Goal: Check status: Check status

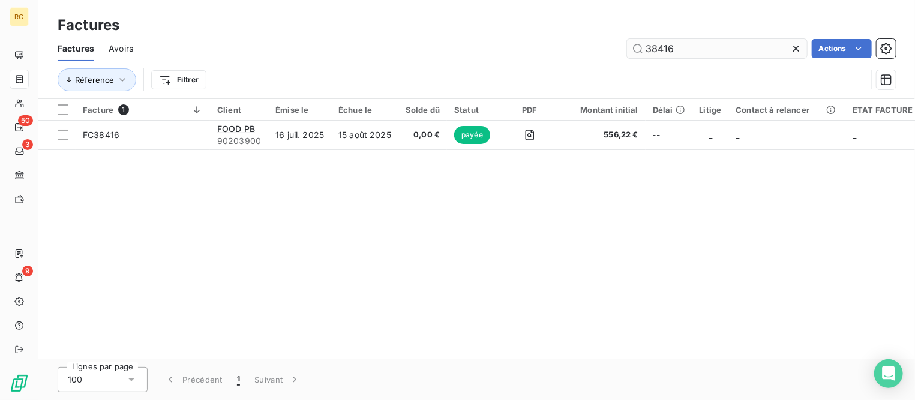
click at [701, 46] on input "38416" at bounding box center [717, 48] width 180 height 19
click at [699, 47] on input "38416" at bounding box center [717, 48] width 180 height 19
click at [699, 49] on input "38416" at bounding box center [717, 48] width 180 height 19
drag, startPoint x: 688, startPoint y: 49, endPoint x: 638, endPoint y: 52, distance: 50.4
click at [638, 52] on input "38416" at bounding box center [717, 48] width 180 height 19
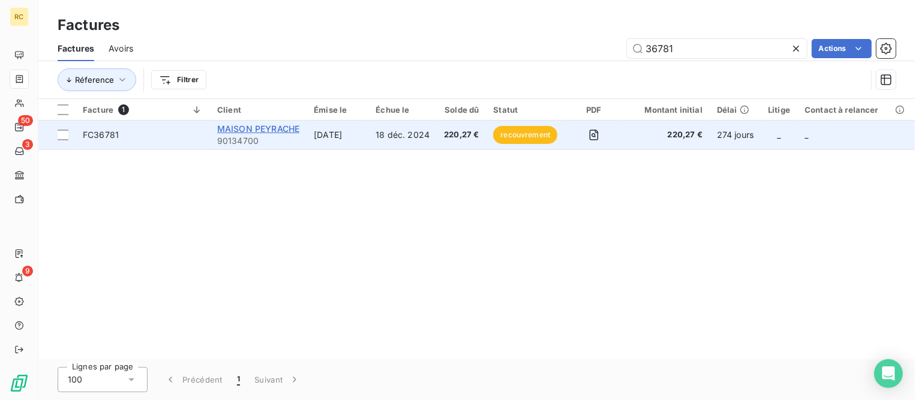
type input "36781"
click at [239, 132] on span "MAISON PEYRACHE" at bounding box center [258, 129] width 82 height 10
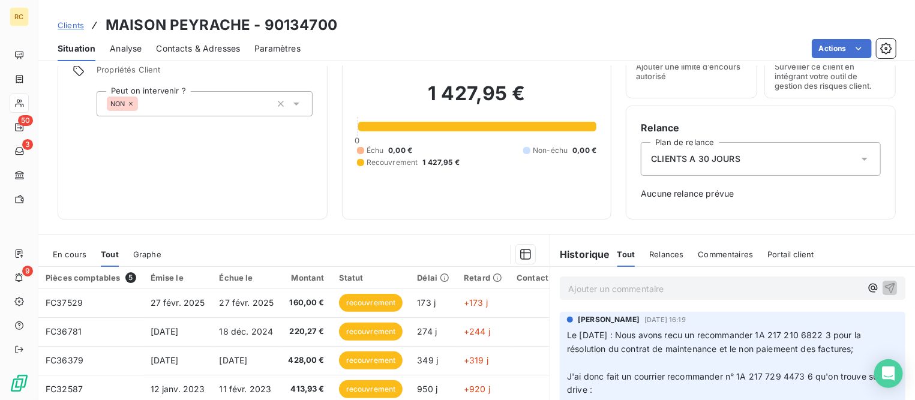
scroll to position [191, 0]
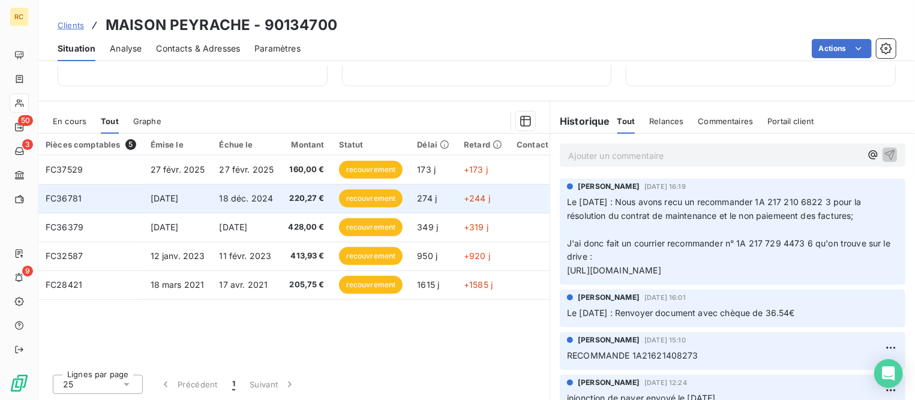
click at [170, 200] on span "[DATE]" at bounding box center [165, 198] width 28 height 10
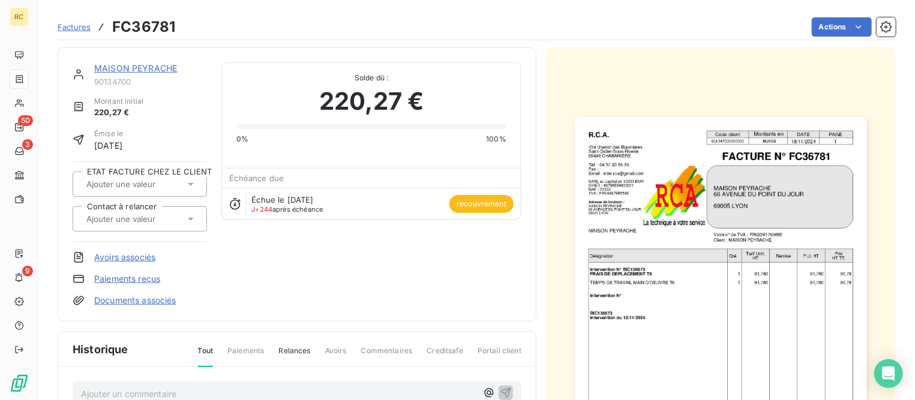
scroll to position [228, 0]
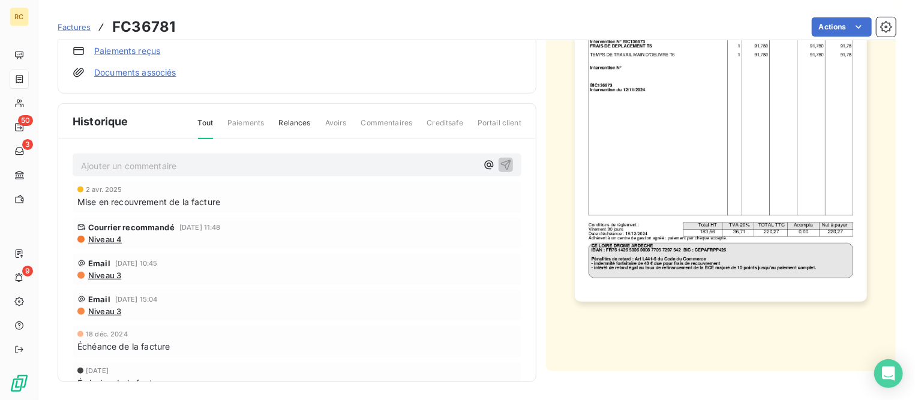
click at [94, 234] on span "Niveau 4" at bounding box center [104, 239] width 35 height 10
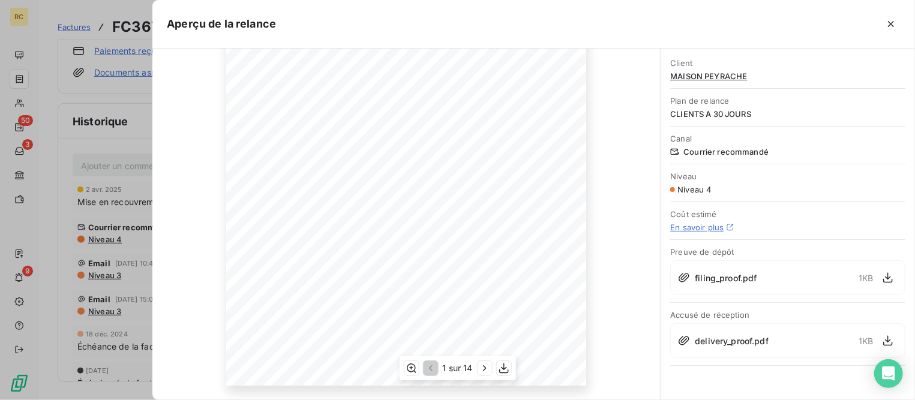
scroll to position [0, 0]
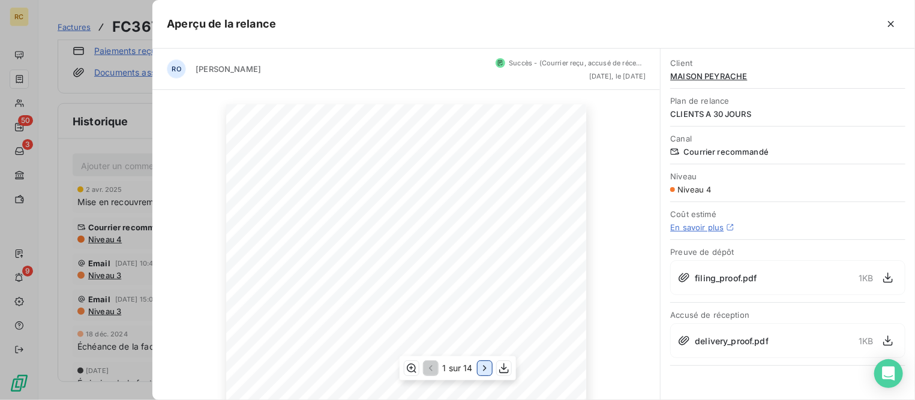
click at [485, 365] on icon "button" at bounding box center [485, 368] width 12 height 12
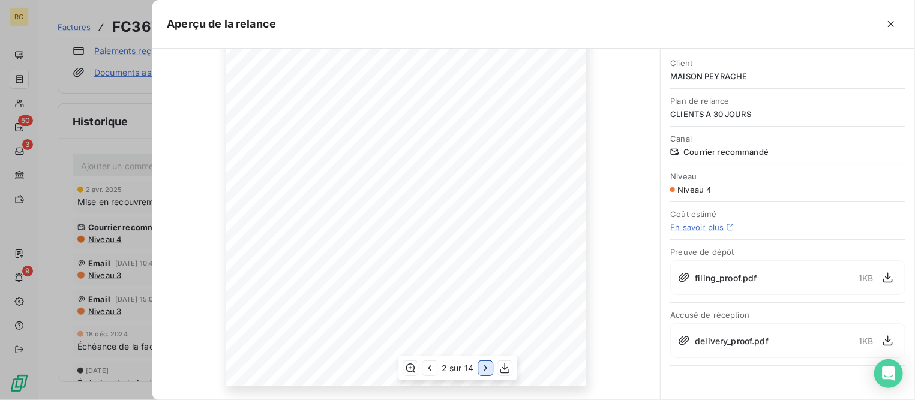
click at [482, 365] on icon "button" at bounding box center [485, 368] width 12 height 12
click at [483, 368] on icon "button" at bounding box center [485, 368] width 12 height 12
click at [482, 368] on icon "button" at bounding box center [485, 368] width 12 height 12
click at [482, 369] on icon "button" at bounding box center [485, 368] width 12 height 12
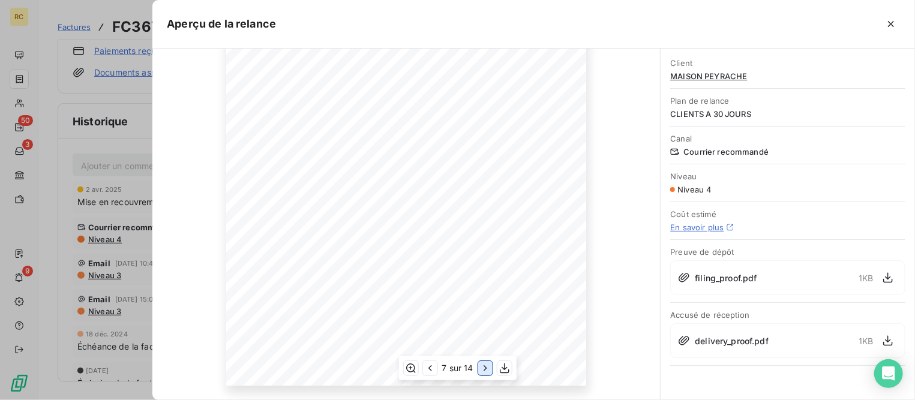
click at [482, 369] on icon "button" at bounding box center [485, 368] width 12 height 12
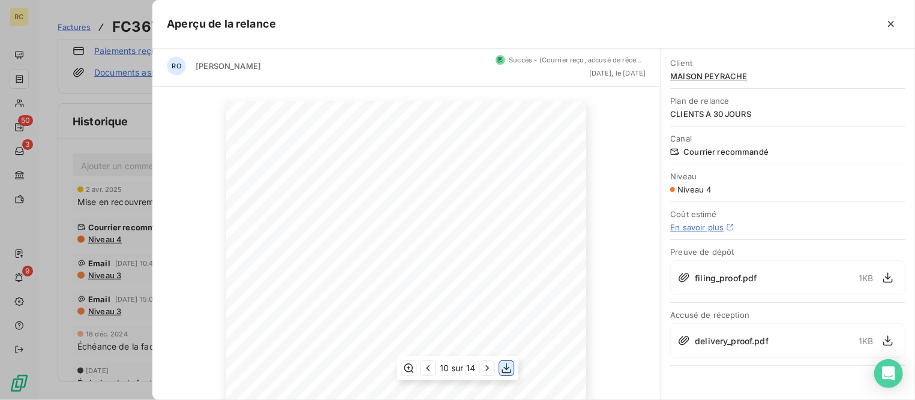
click at [506, 370] on icon "button" at bounding box center [506, 368] width 12 height 12
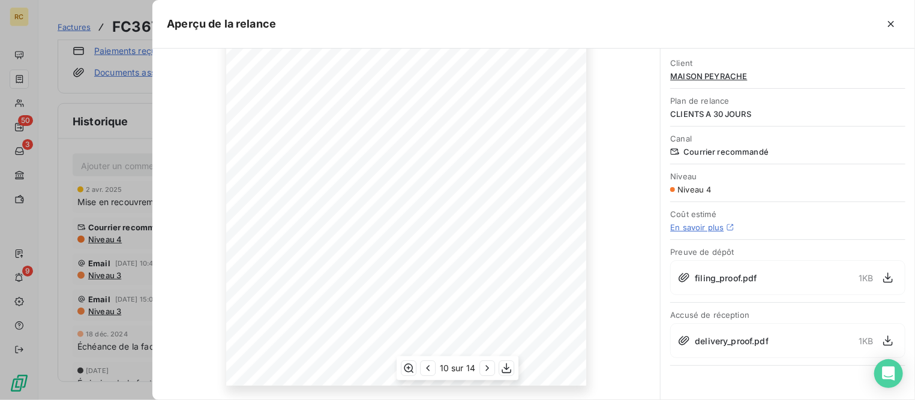
scroll to position [0, 0]
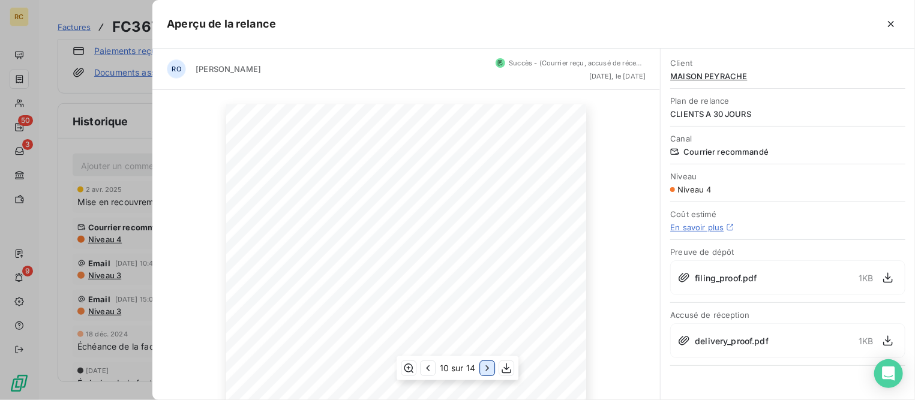
click at [491, 365] on icon "button" at bounding box center [487, 368] width 12 height 12
click at [489, 370] on icon "button" at bounding box center [486, 368] width 12 height 12
click at [489, 370] on icon "button" at bounding box center [487, 368] width 12 height 12
click at [893, 28] on icon "button" at bounding box center [891, 24] width 12 height 12
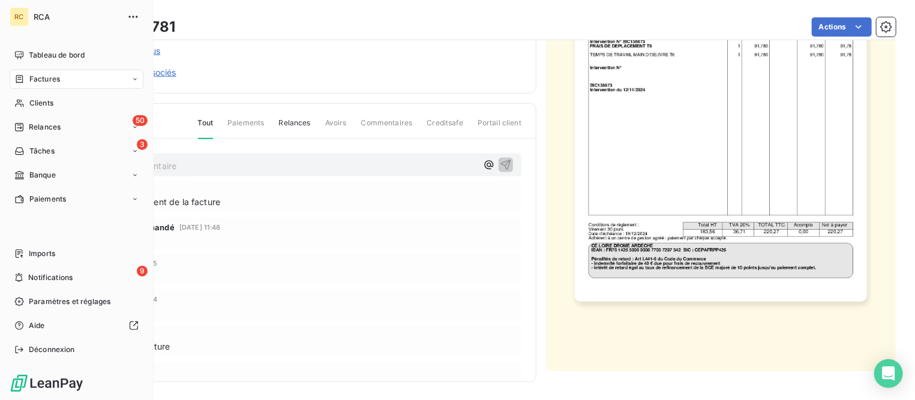
click at [47, 77] on span "Factures" at bounding box center [44, 79] width 31 height 11
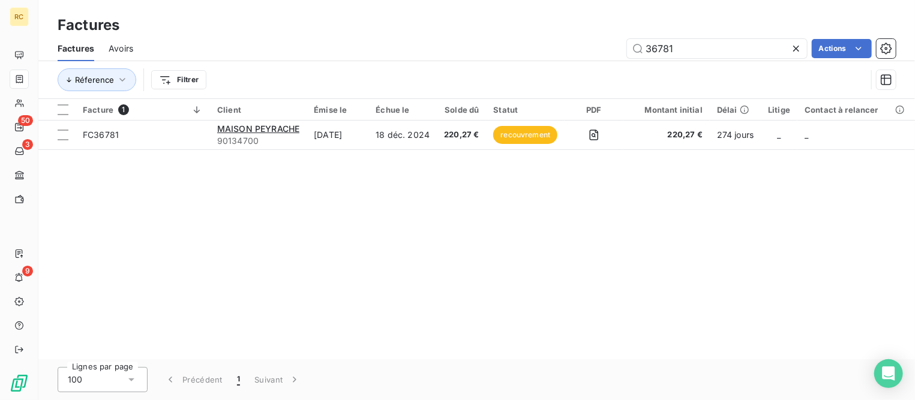
drag, startPoint x: 720, startPoint y: 52, endPoint x: 501, endPoint y: 35, distance: 218.9
click at [501, 36] on div "Factures Avoirs 36781 Actions" at bounding box center [476, 48] width 876 height 25
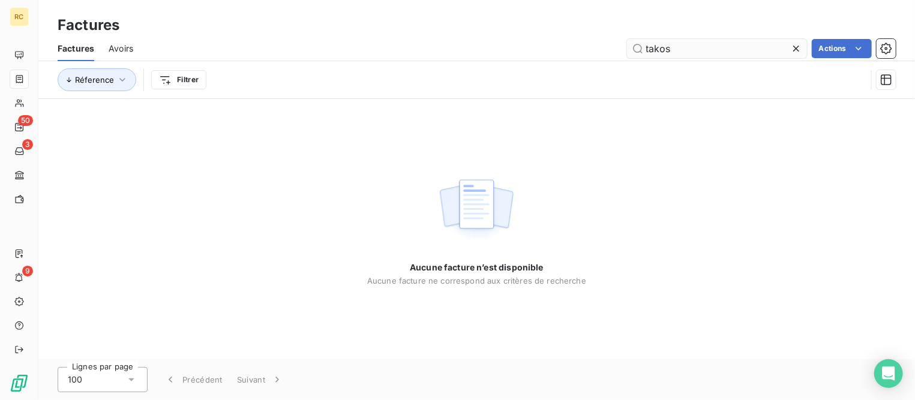
click at [655, 44] on input "takos" at bounding box center [717, 48] width 180 height 19
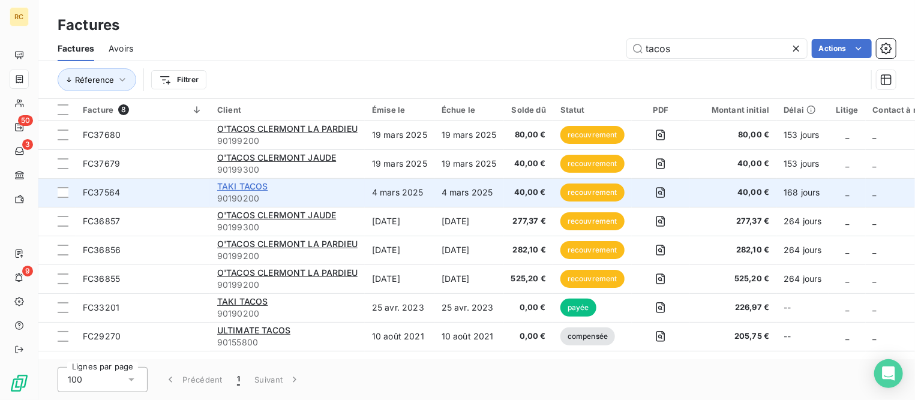
type input "tacos"
click at [237, 188] on span "TAKI TACOS" at bounding box center [242, 186] width 51 height 10
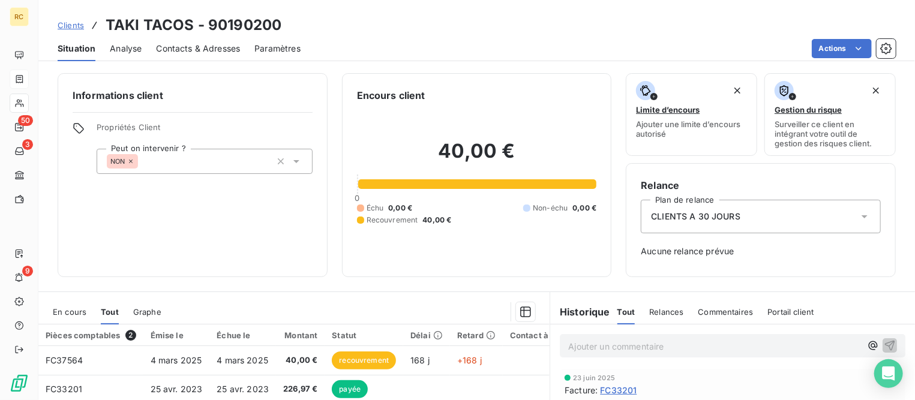
scroll to position [149, 0]
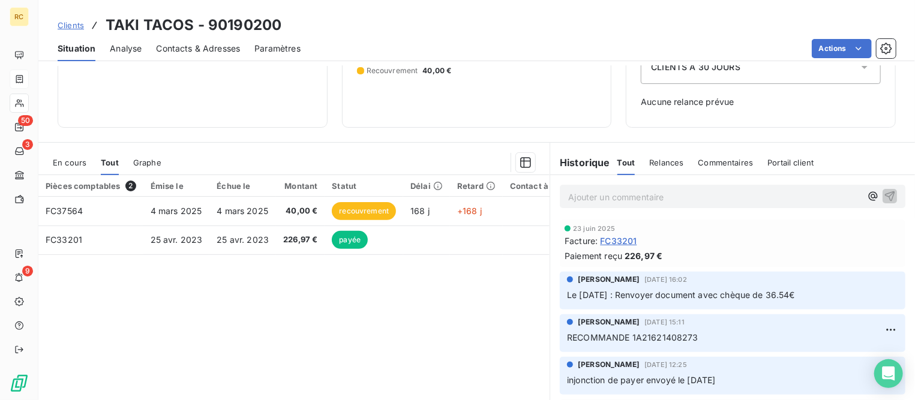
click at [67, 161] on span "En cours" at bounding box center [70, 163] width 34 height 10
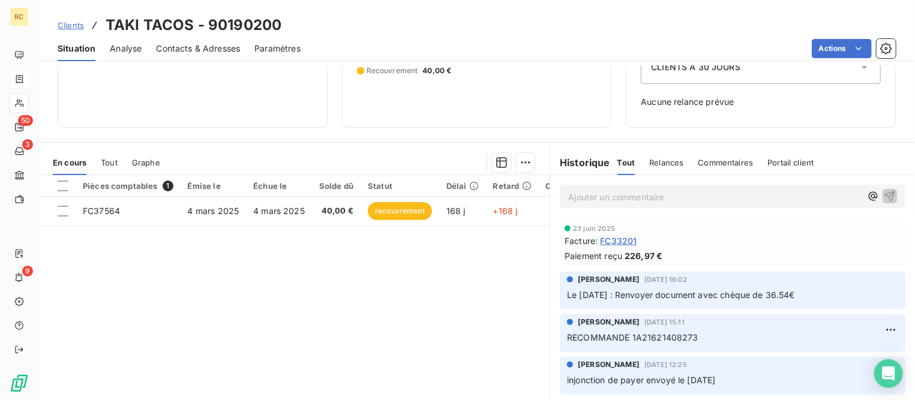
click at [110, 160] on span "Tout" at bounding box center [109, 163] width 17 height 10
